Goal: Information Seeking & Learning: Learn about a topic

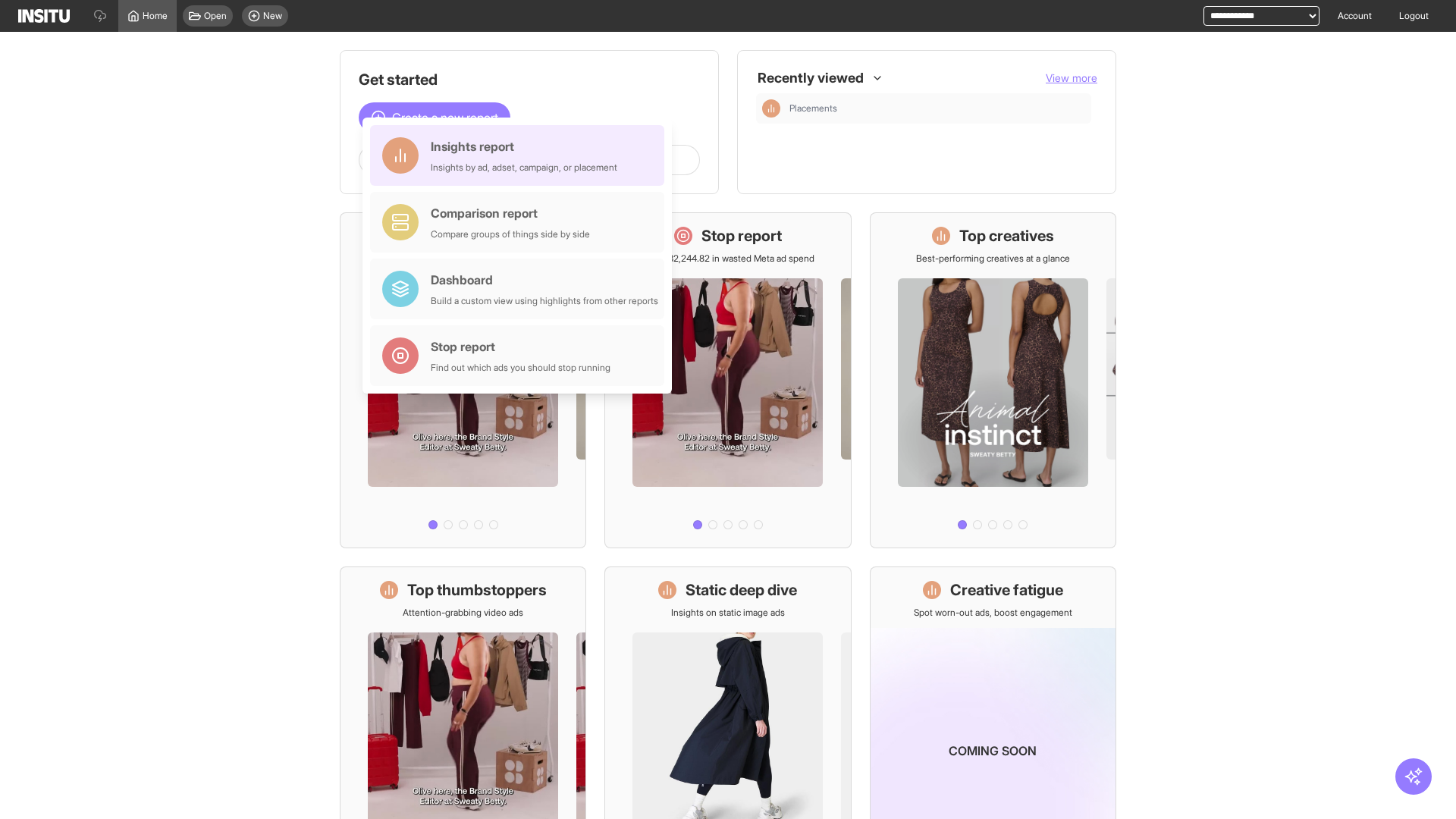
click at [521, 156] on div "Insights report Insights by ad, adset, campaign, or placement" at bounding box center [524, 156] width 187 height 36
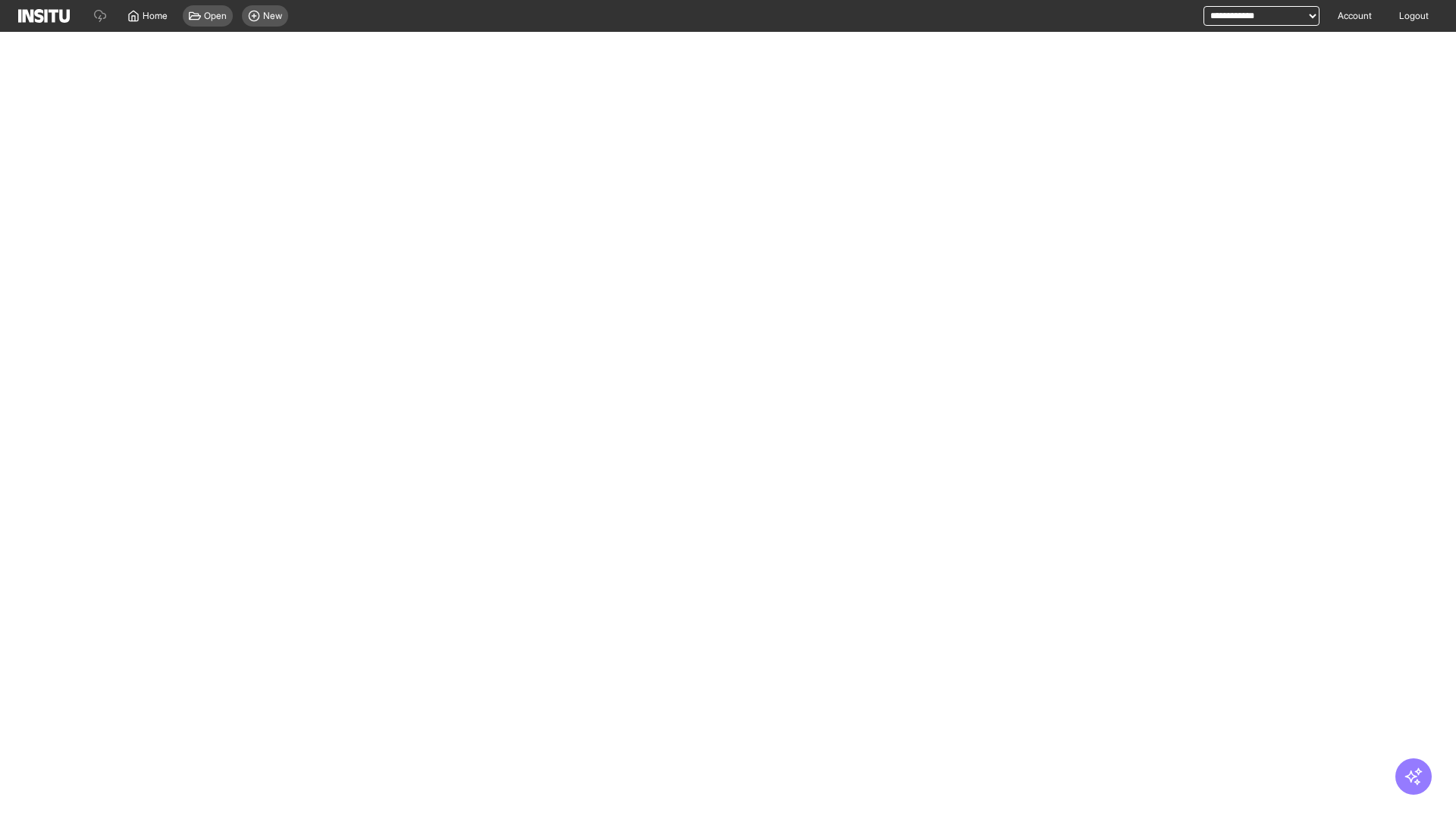
select select "**"
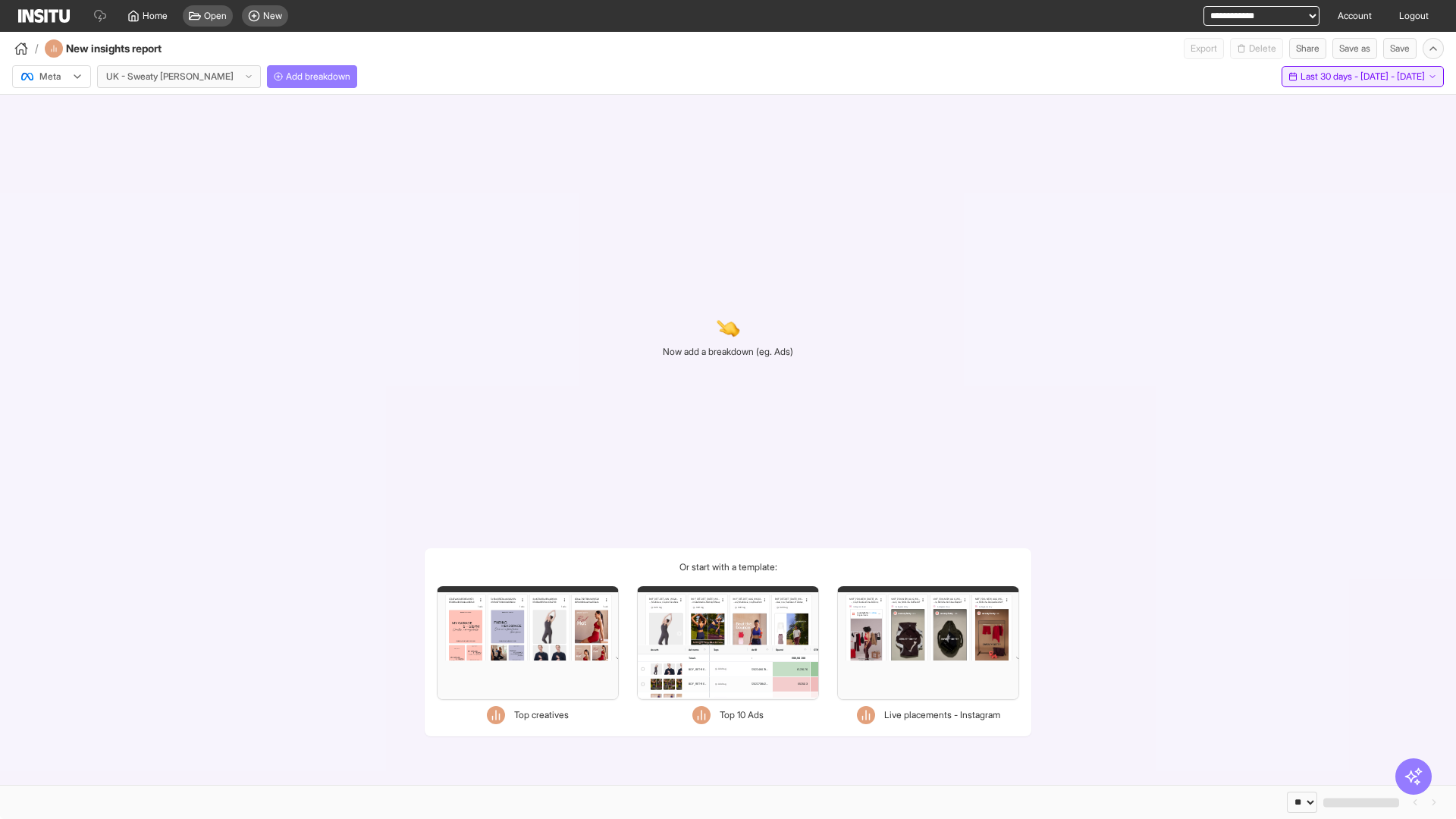
click at [1326, 77] on span "Last 30 days - [DATE] - [DATE]" at bounding box center [1363, 77] width 124 height 12
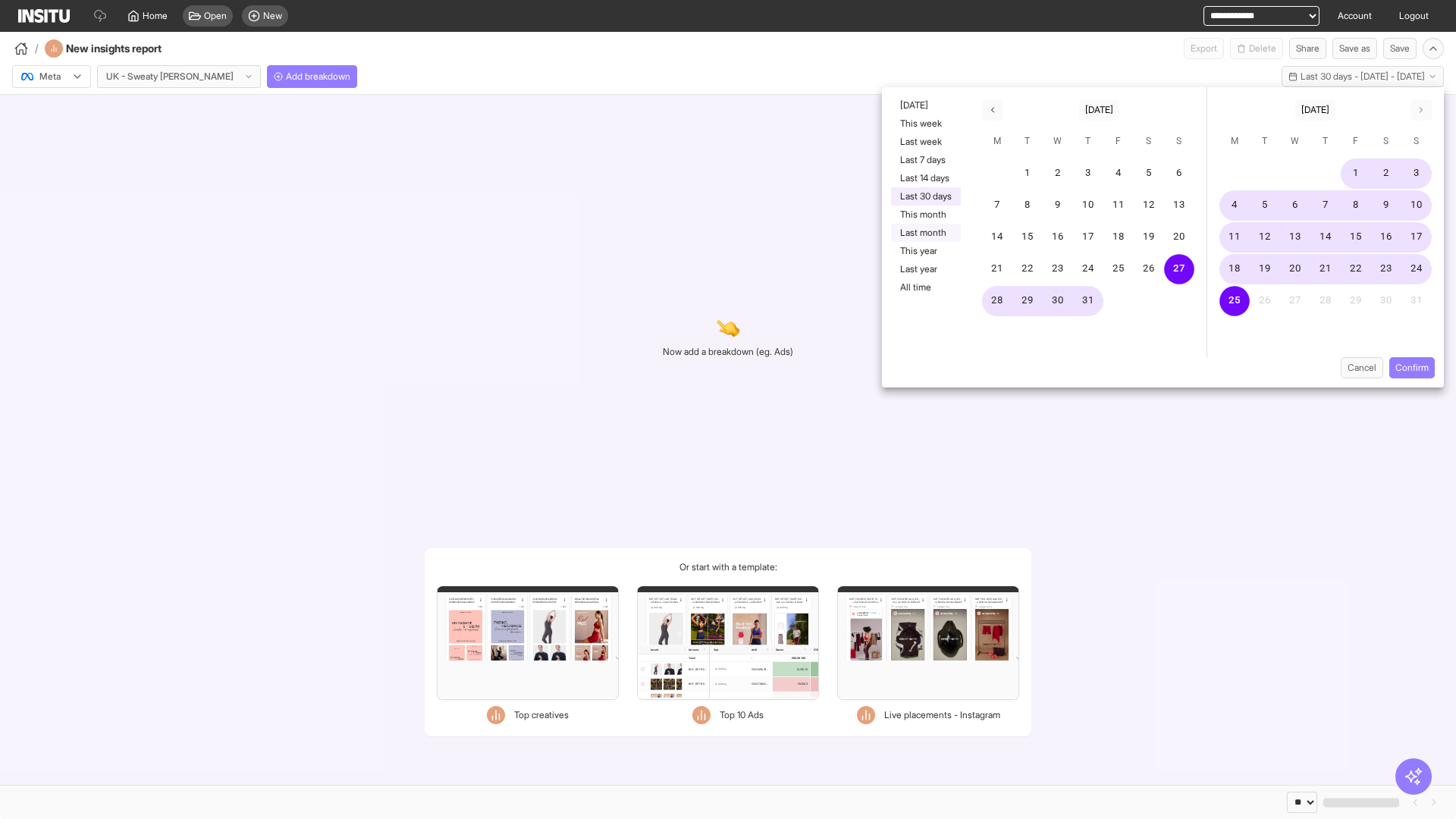
click at [925, 232] on button "Last month" at bounding box center [925, 232] width 70 height 18
